Goal: Transaction & Acquisition: Purchase product/service

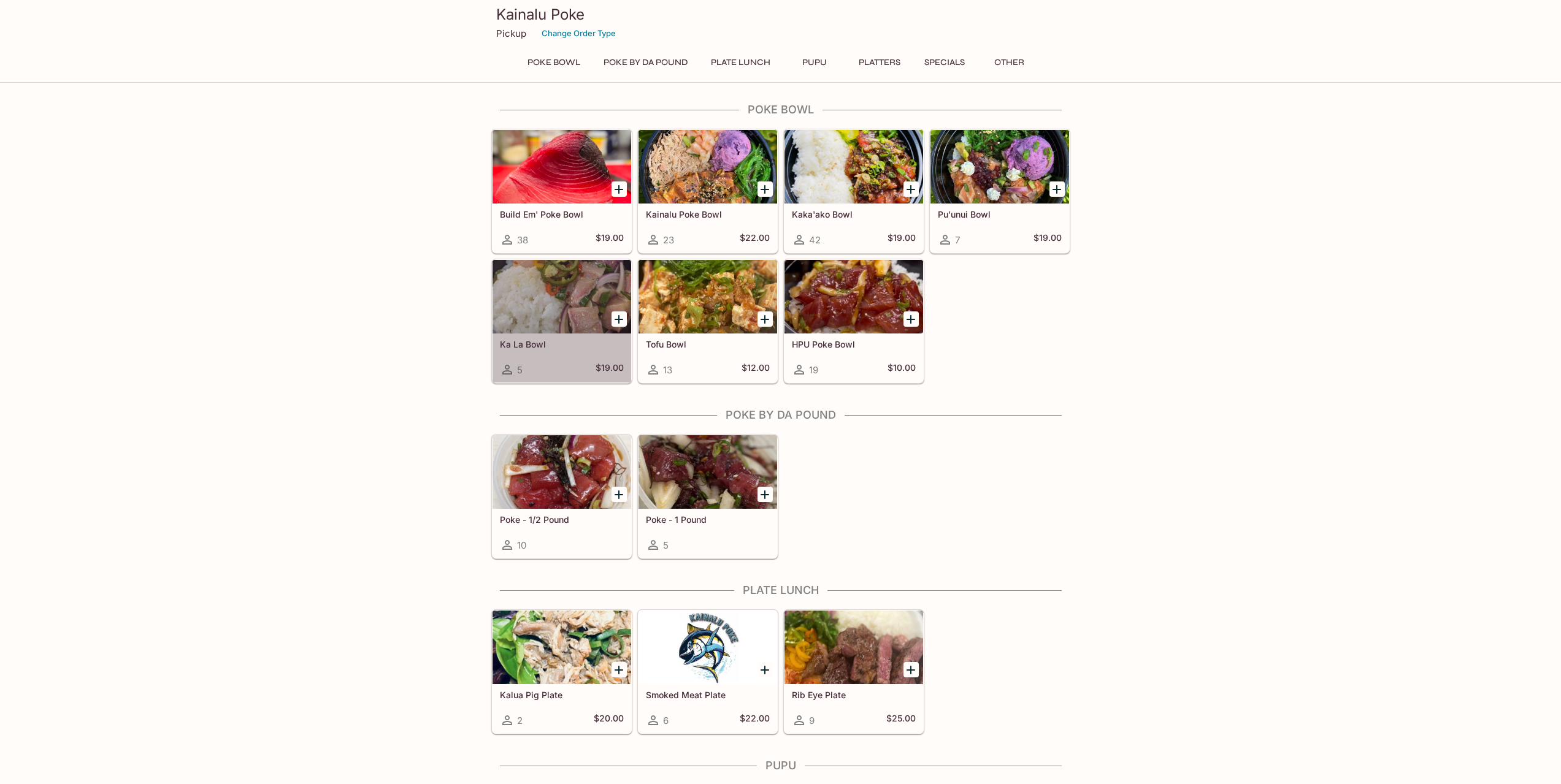
click at [539, 311] on div at bounding box center [562, 296] width 139 height 74
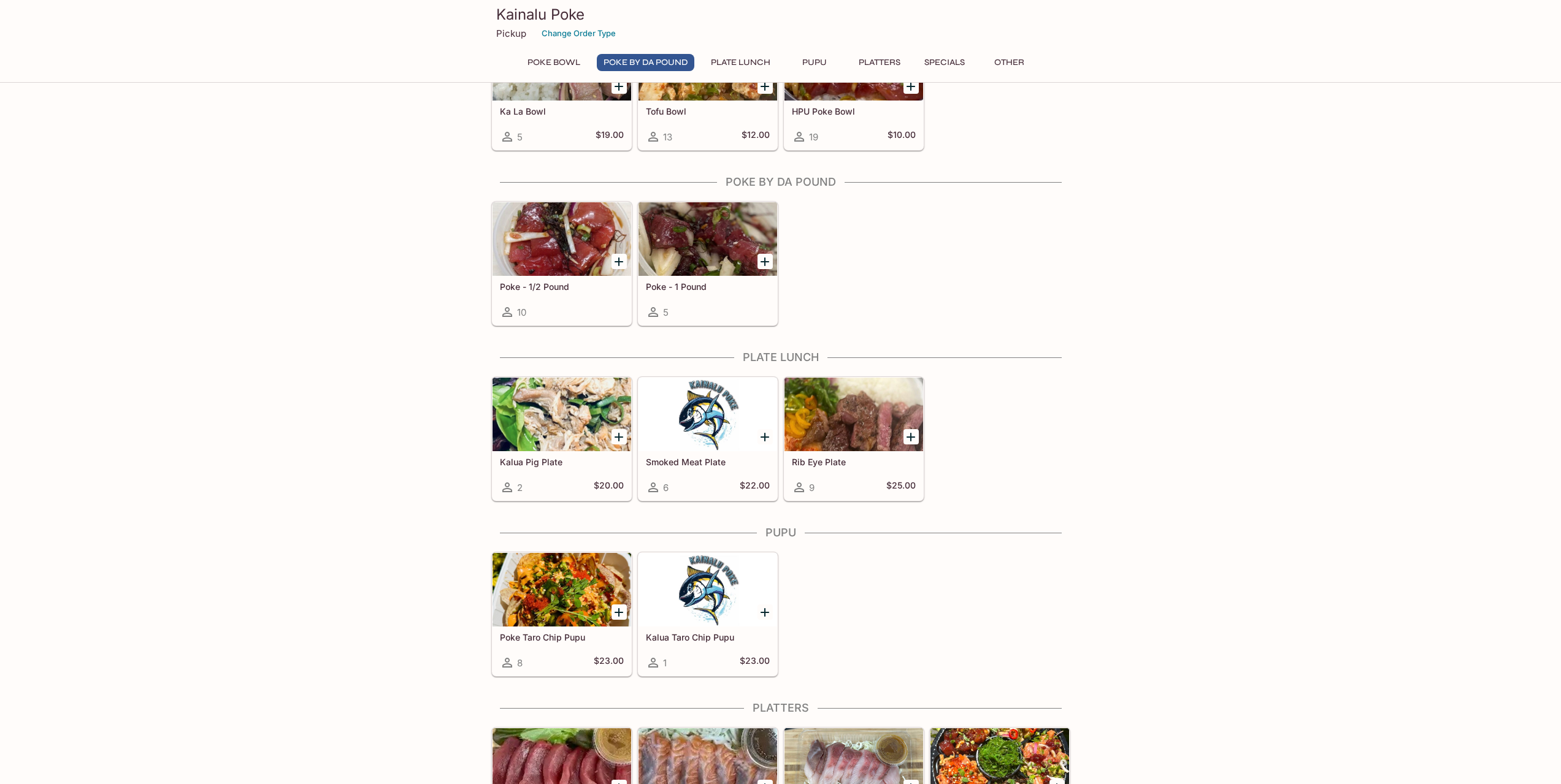
scroll to position [368, 0]
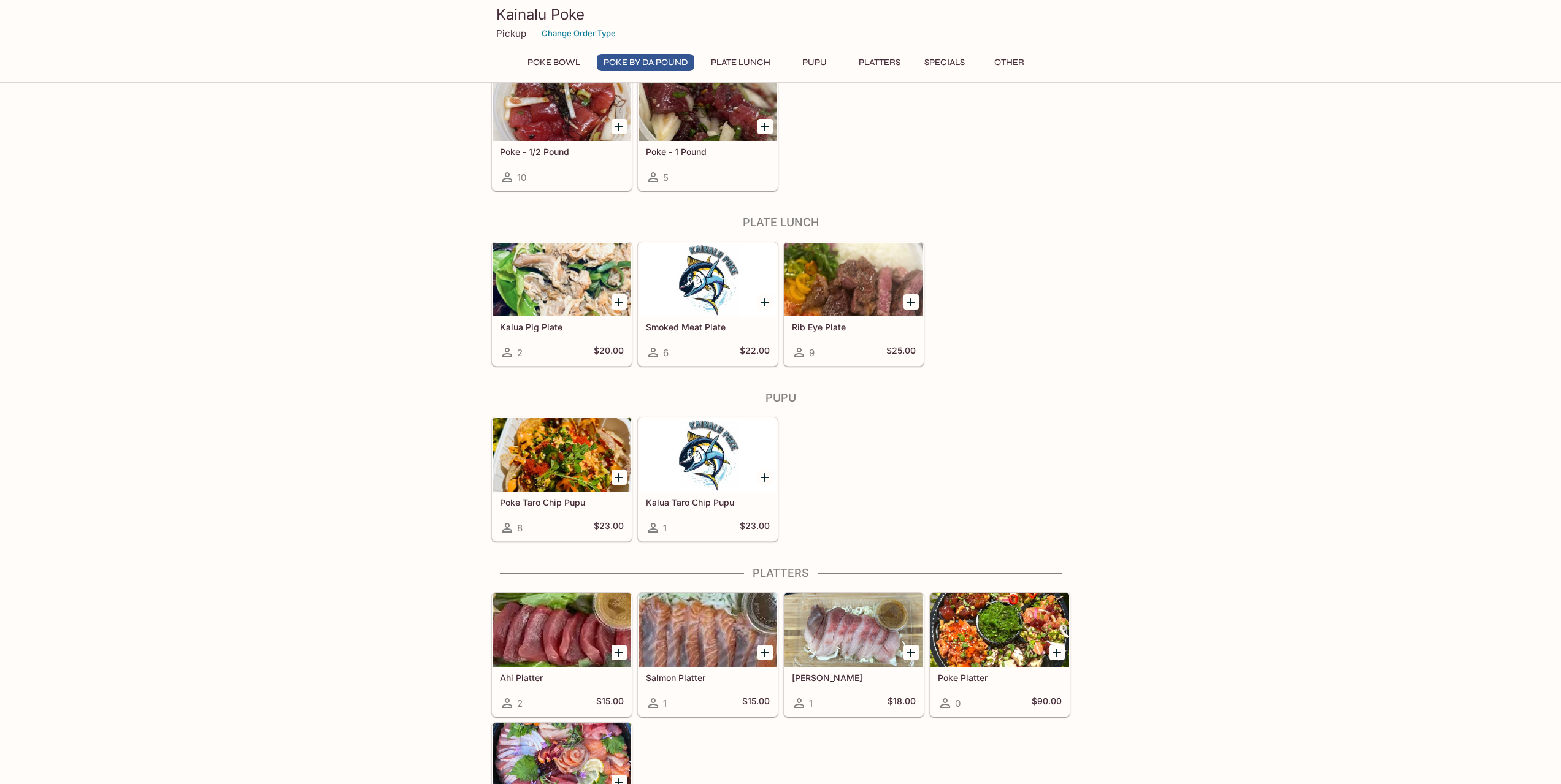
click at [844, 277] on div at bounding box center [854, 280] width 139 height 74
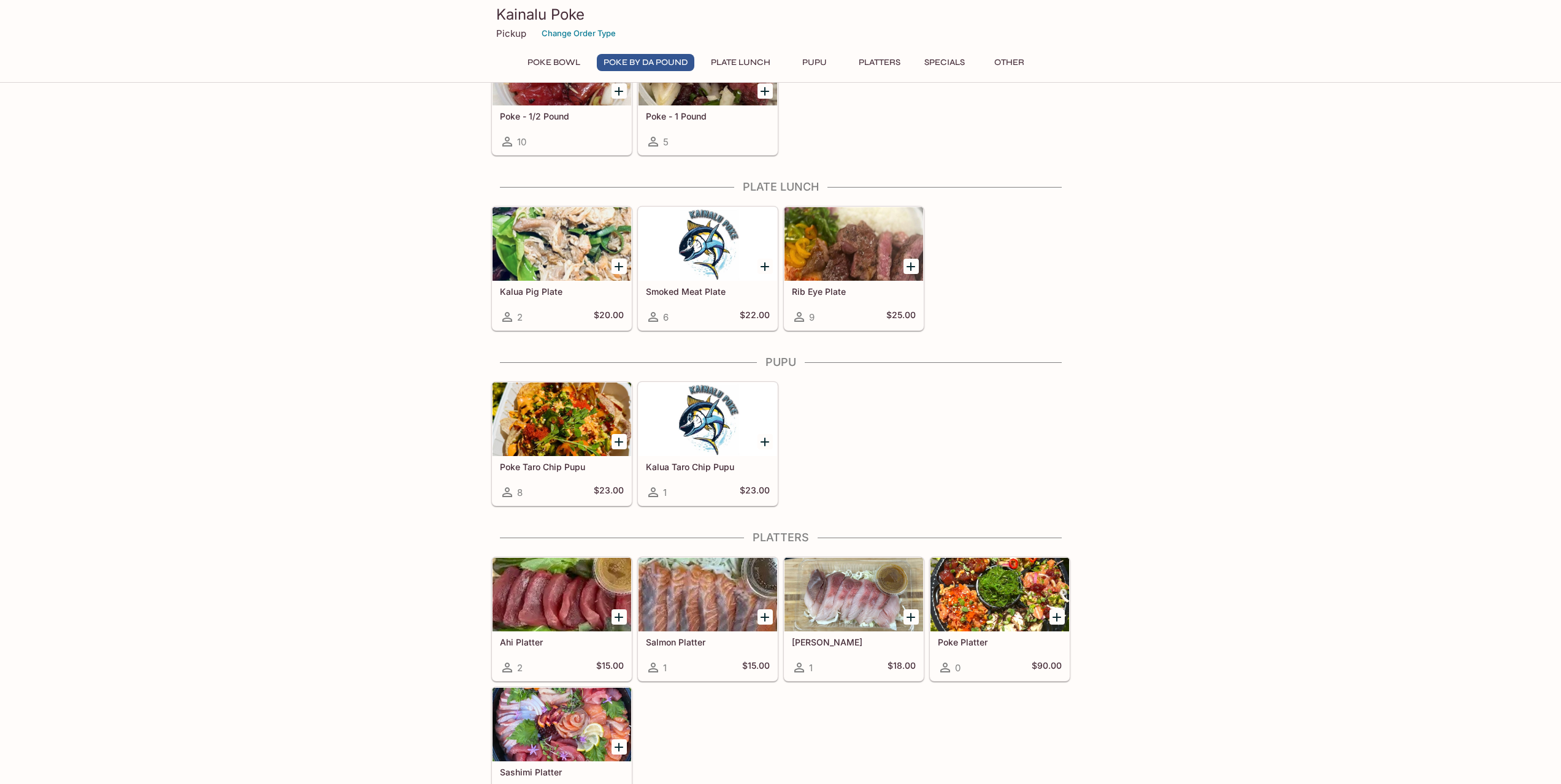
scroll to position [473, 0]
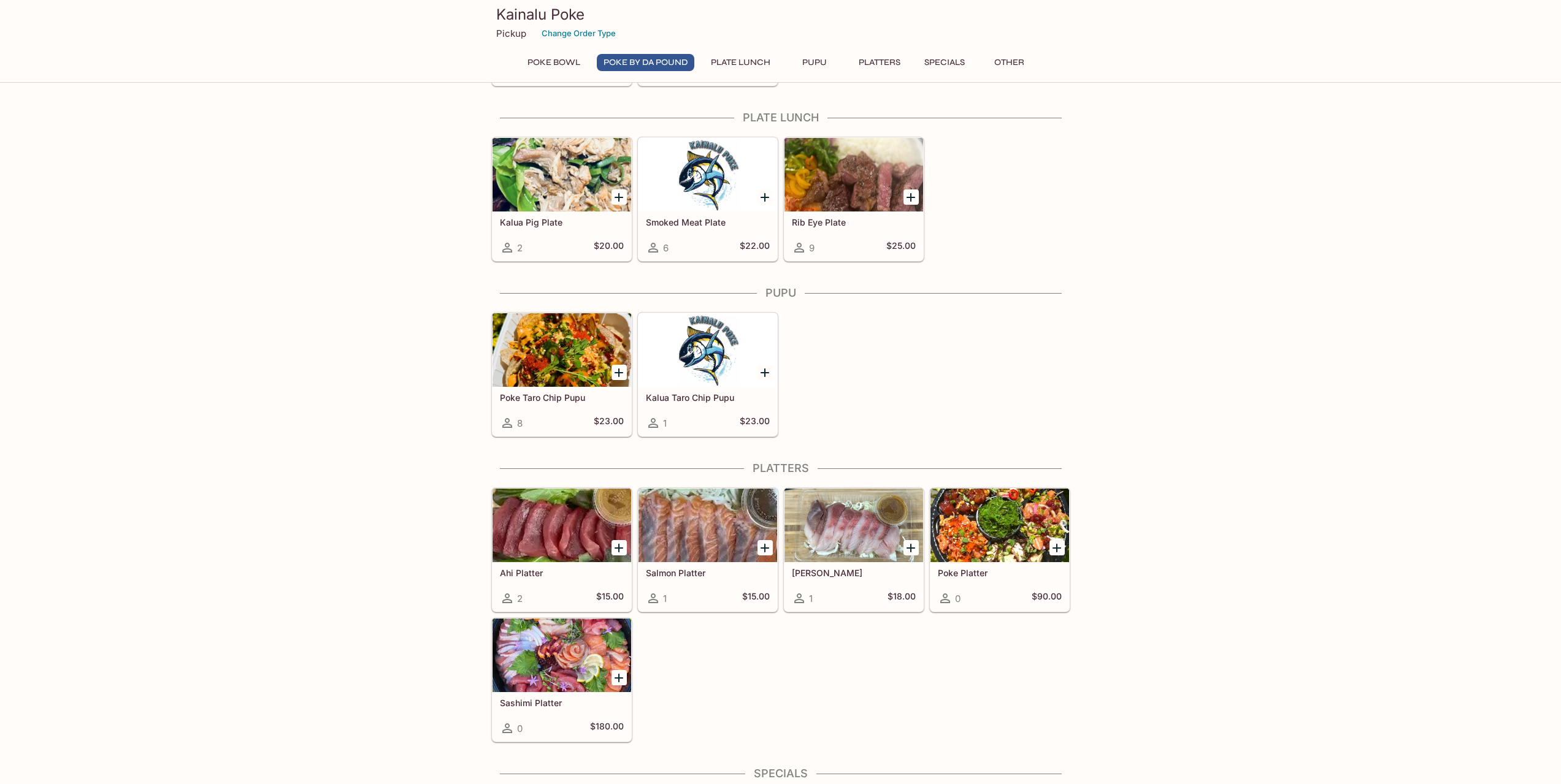
click at [678, 526] on div at bounding box center [708, 525] width 139 height 74
